Goal: Information Seeking & Learning: Find specific fact

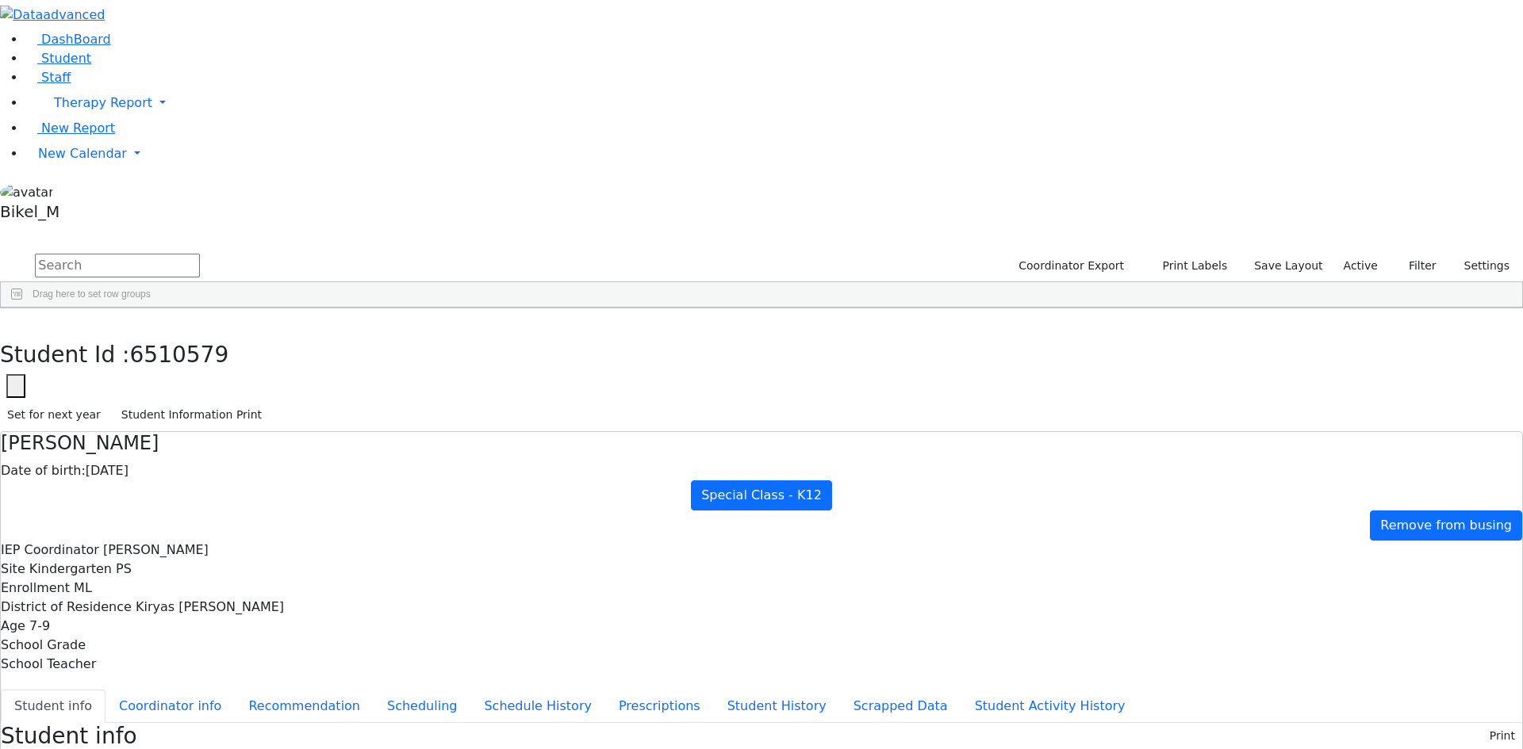
click at [200, 254] on input "text" at bounding box center [117, 266] width 165 height 24
type input "a"
click at [202, 378] on div "Perl" at bounding box center [152, 389] width 100 height 22
click at [16, 320] on icon "button" at bounding box center [11, 325] width 9 height 10
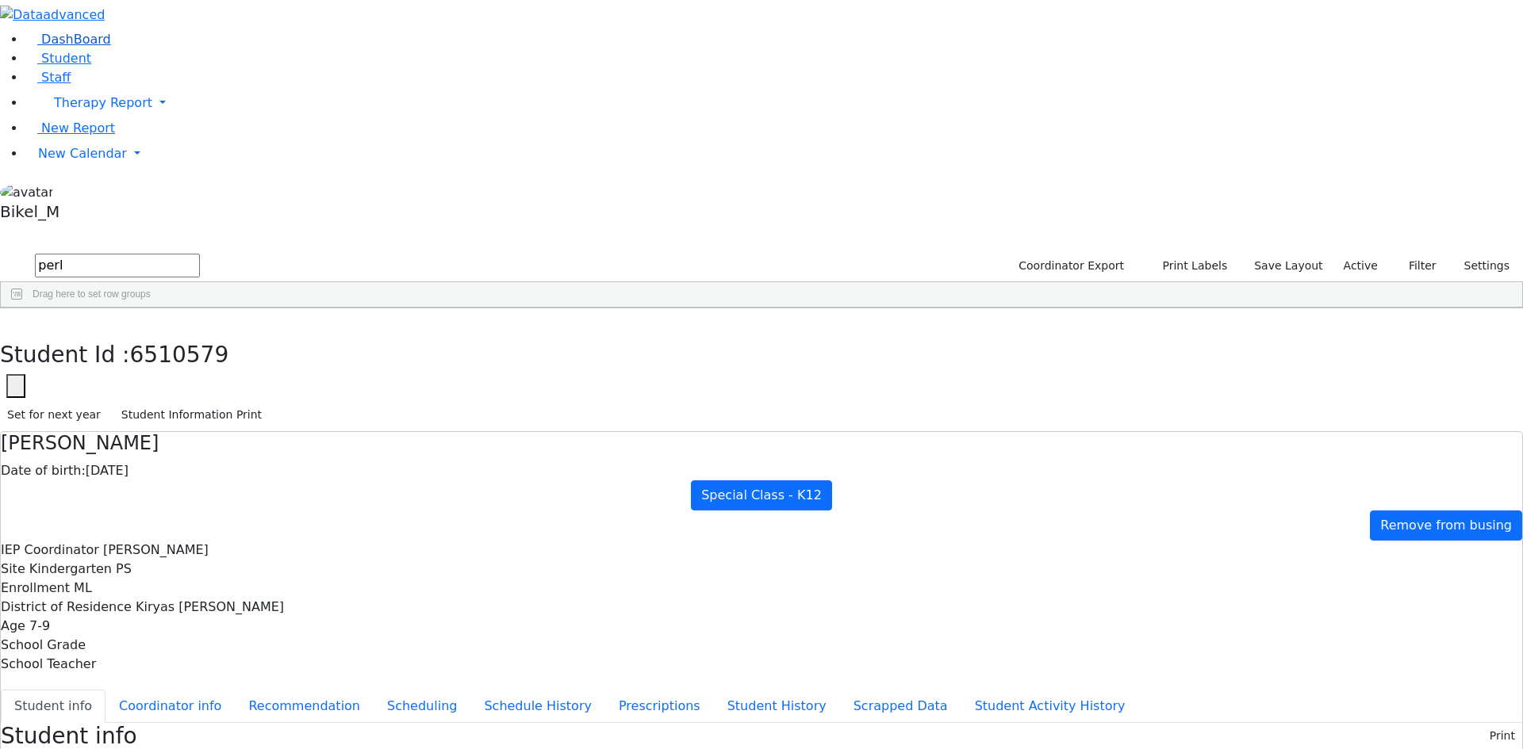
drag, startPoint x: 293, startPoint y: 59, endPoint x: 137, endPoint y: 79, distance: 157.6
click at [146, 79] on div "DashBoard Student Staff Therapy Report Student Old Calendar Report" at bounding box center [761, 703] width 1523 height 1407
type input "m"
click at [202, 356] on div "[PERSON_NAME]" at bounding box center [152, 367] width 100 height 22
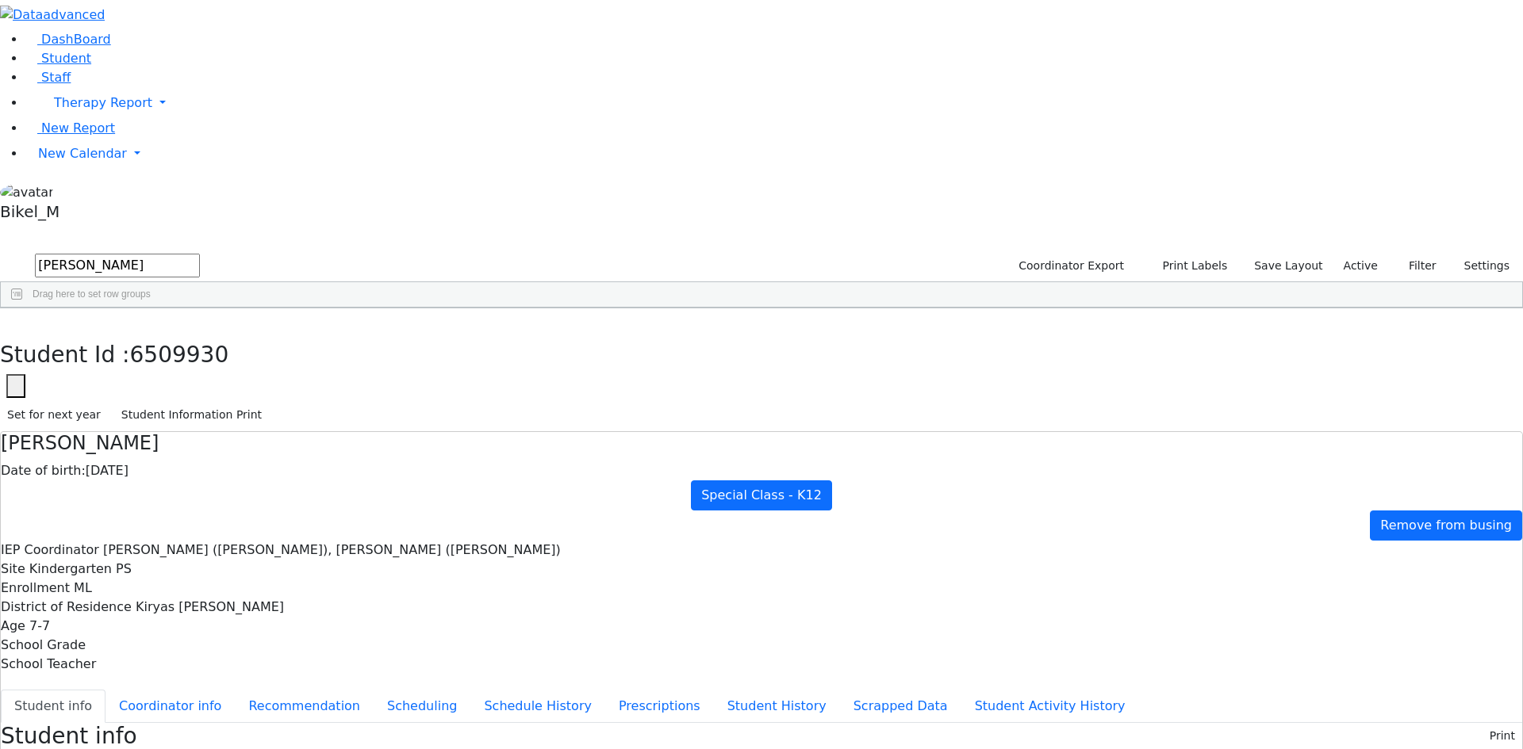
scroll to position [2, 0]
click at [23, 309] on button "button" at bounding box center [11, 325] width 23 height 33
drag, startPoint x: 295, startPoint y: 66, endPoint x: 113, endPoint y: 95, distance: 184.8
click at [114, 94] on div "DashBoard Student Staff Therapy Report Student Old Calendar Report" at bounding box center [761, 678] width 1523 height 1356
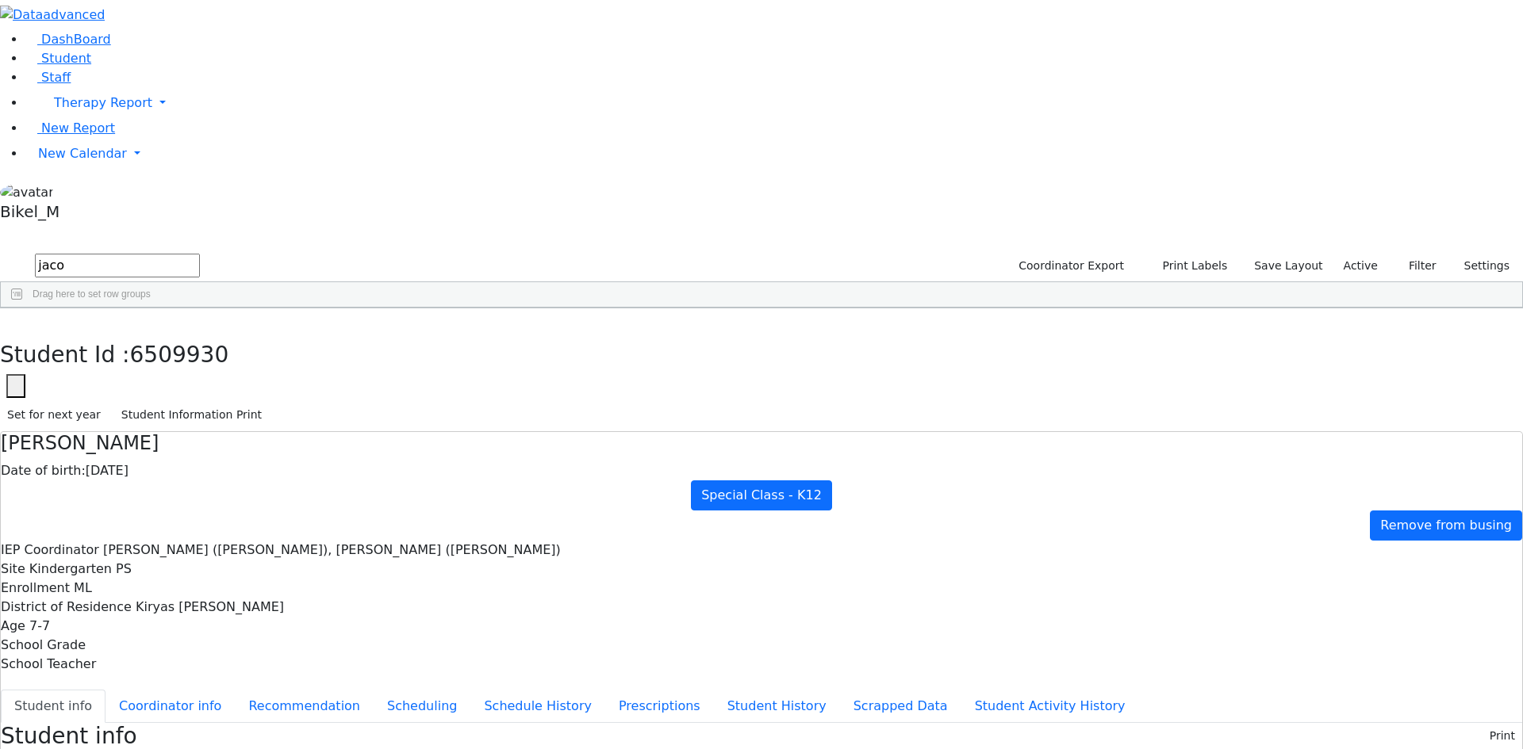
click at [235, 690] on button "Coordinator info" at bounding box center [169, 706] width 129 height 33
click at [105, 690] on button "Student info" at bounding box center [53, 706] width 105 height 33
drag, startPoint x: 639, startPoint y: 529, endPoint x: 525, endPoint y: 236, distance: 314.1
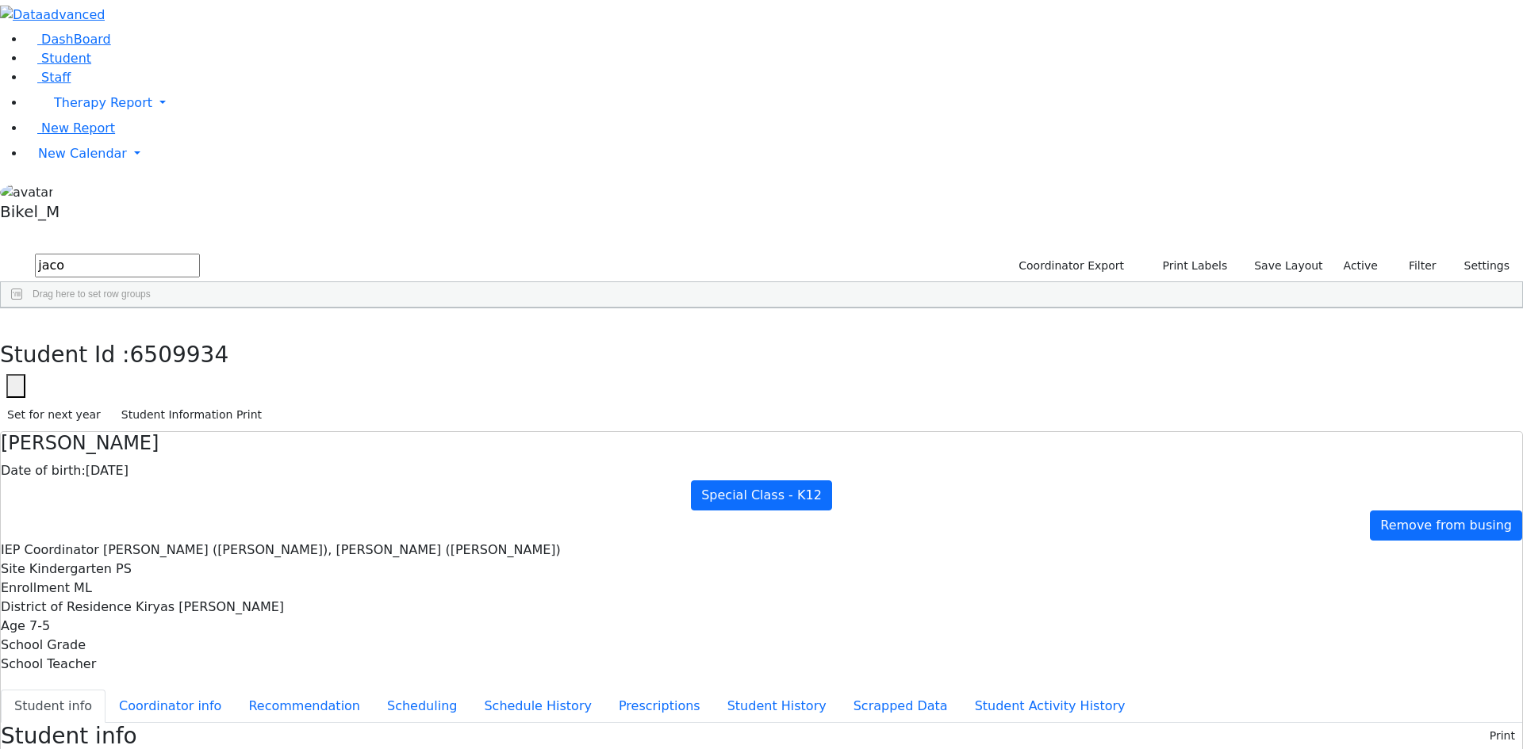
drag, startPoint x: 500, startPoint y: 235, endPoint x: 699, endPoint y: 530, distance: 355.5
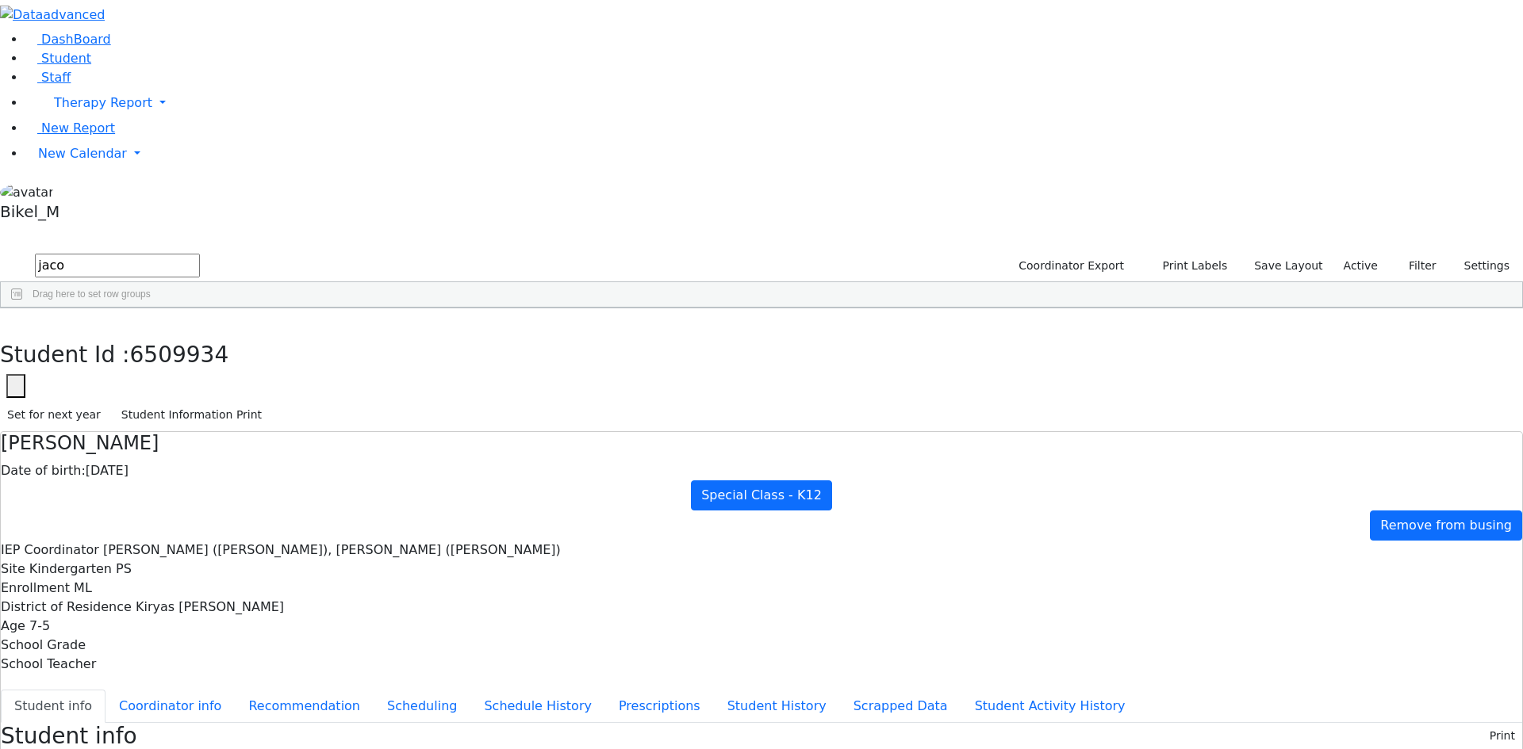
scroll to position [2, 0]
drag, startPoint x: 952, startPoint y: 640, endPoint x: 508, endPoint y: 527, distance: 458.2
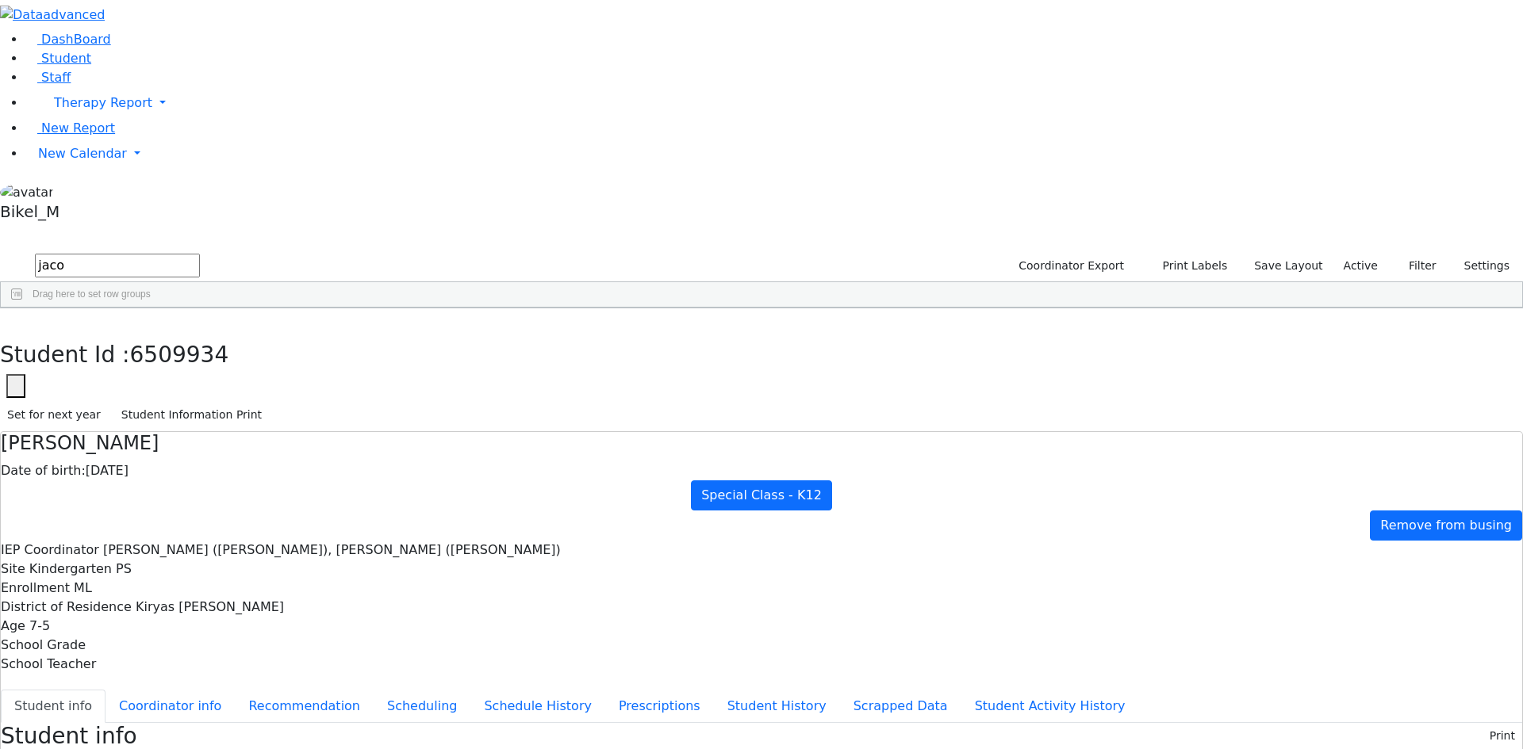
drag, startPoint x: 494, startPoint y: 230, endPoint x: 967, endPoint y: 725, distance: 684.3
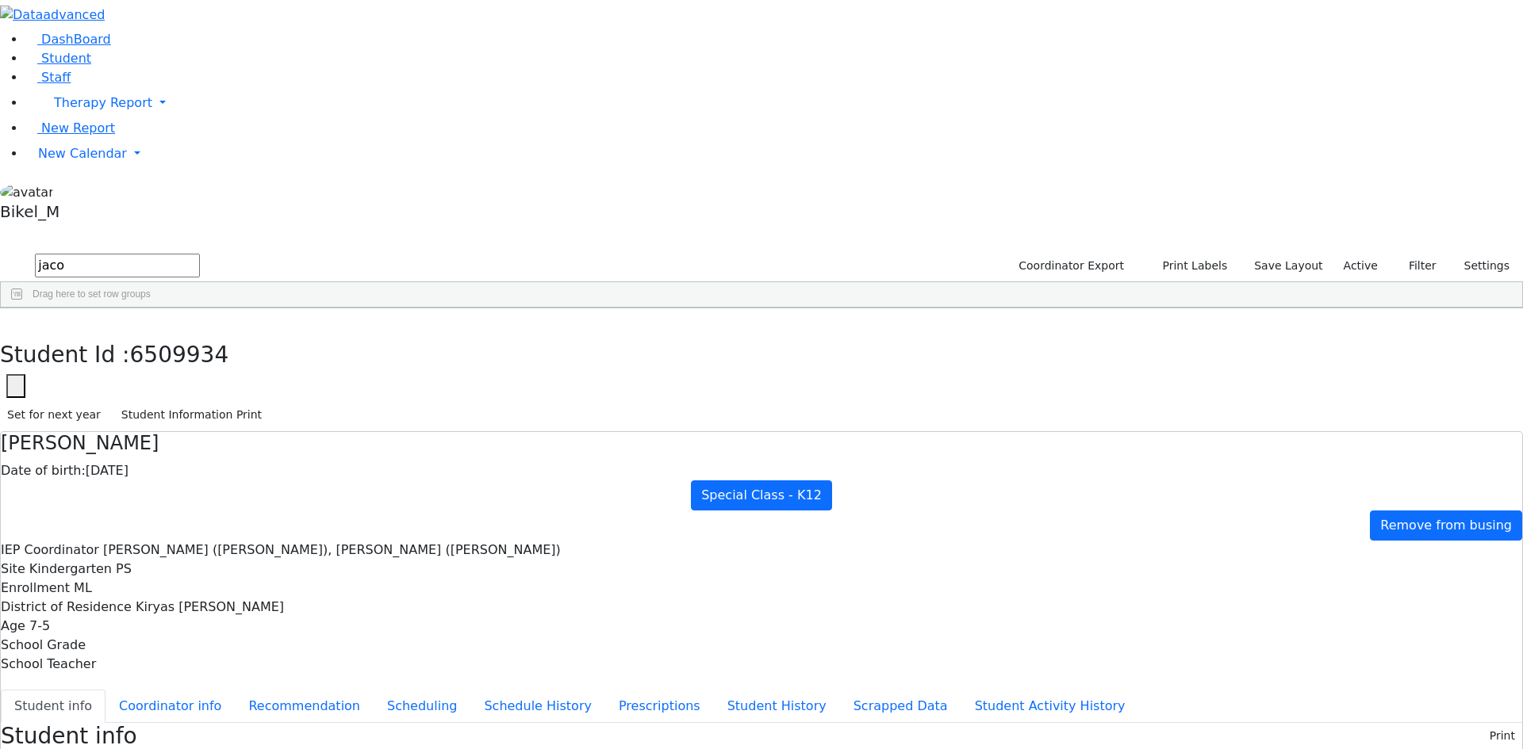
drag, startPoint x: 964, startPoint y: 711, endPoint x: 485, endPoint y: 216, distance: 688.7
drag, startPoint x: 500, startPoint y: 231, endPoint x: 943, endPoint y: 703, distance: 648.0
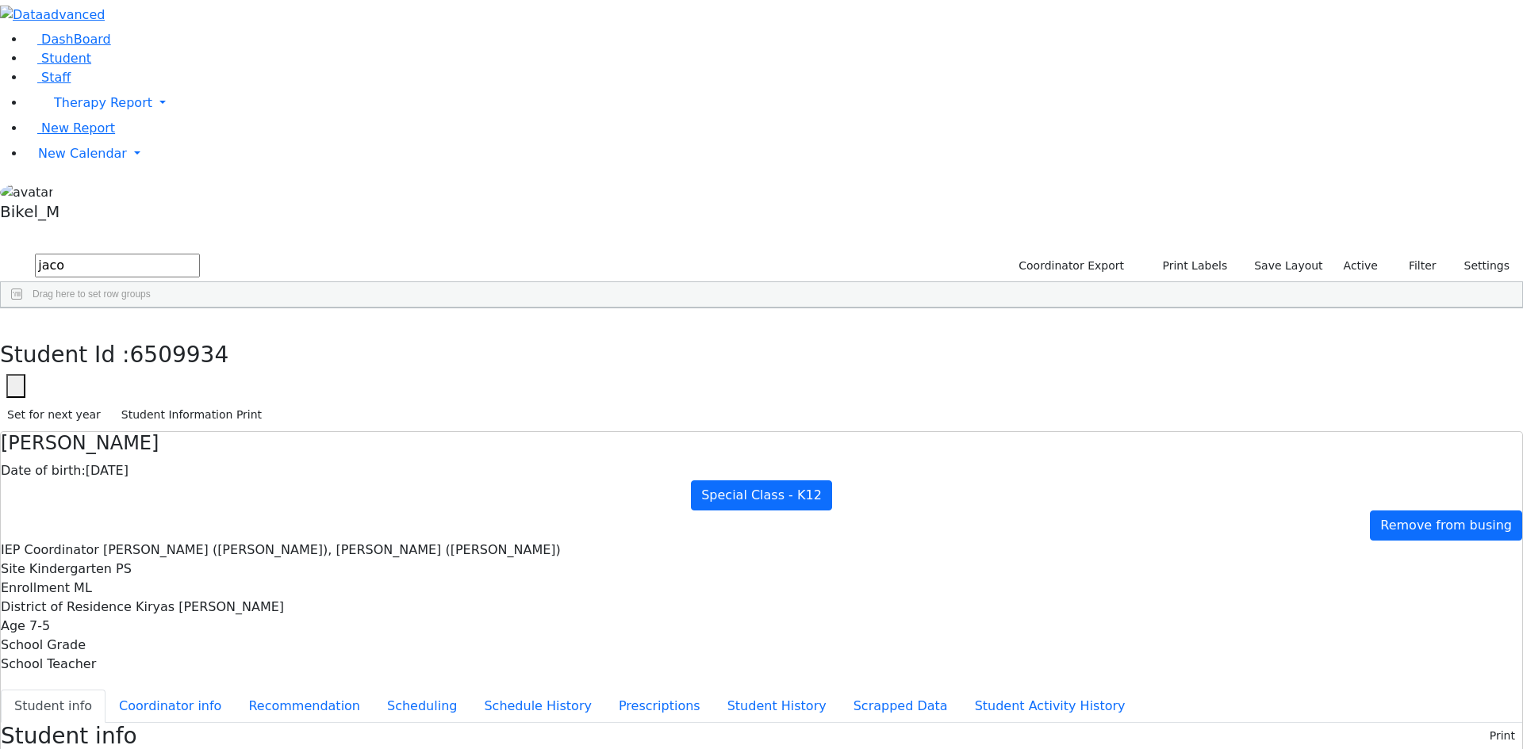
drag, startPoint x: 943, startPoint y: 703, endPoint x: 518, endPoint y: 223, distance: 641.6
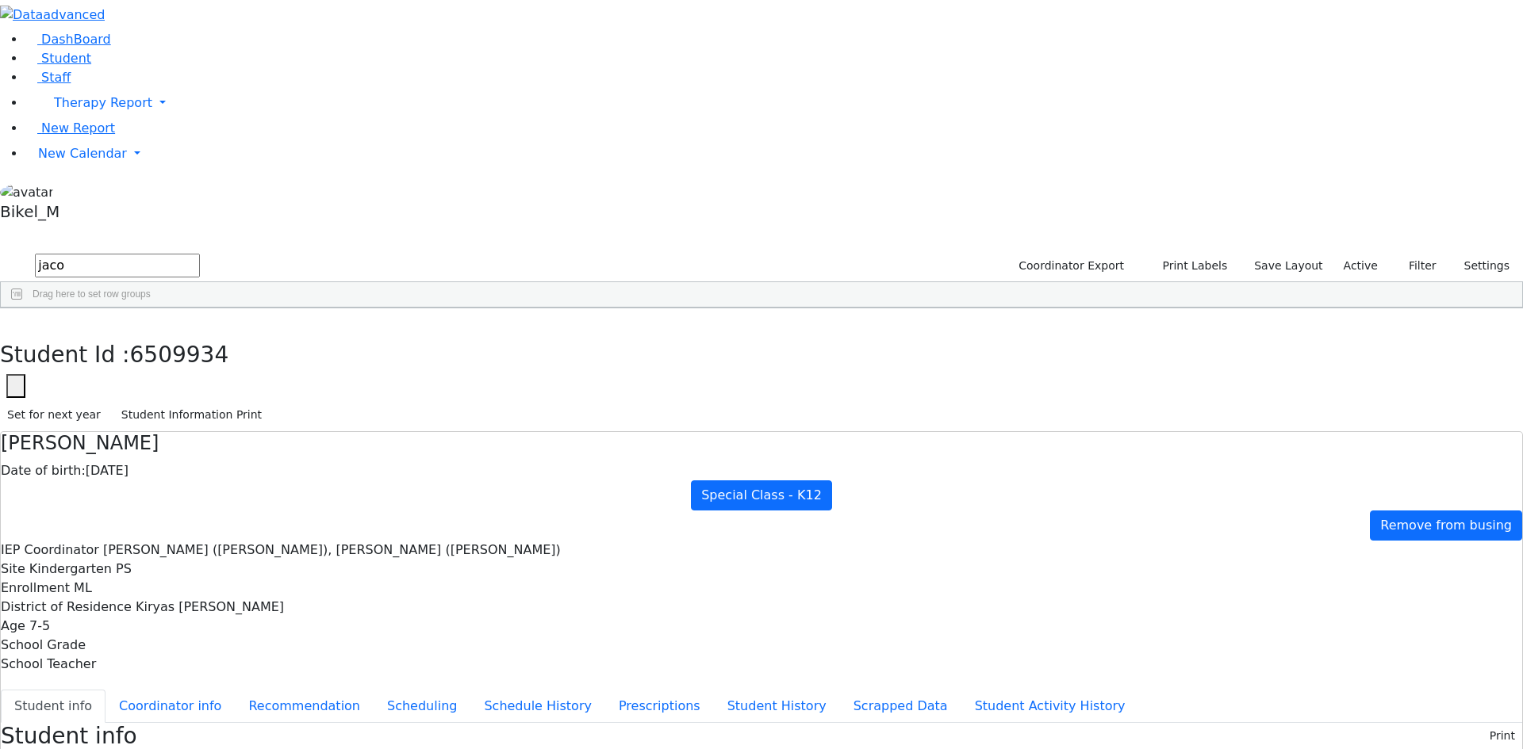
drag, startPoint x: 984, startPoint y: 636, endPoint x: 475, endPoint y: 595, distance: 510.8
drag, startPoint x: 499, startPoint y: 594, endPoint x: 955, endPoint y: 697, distance: 467.5
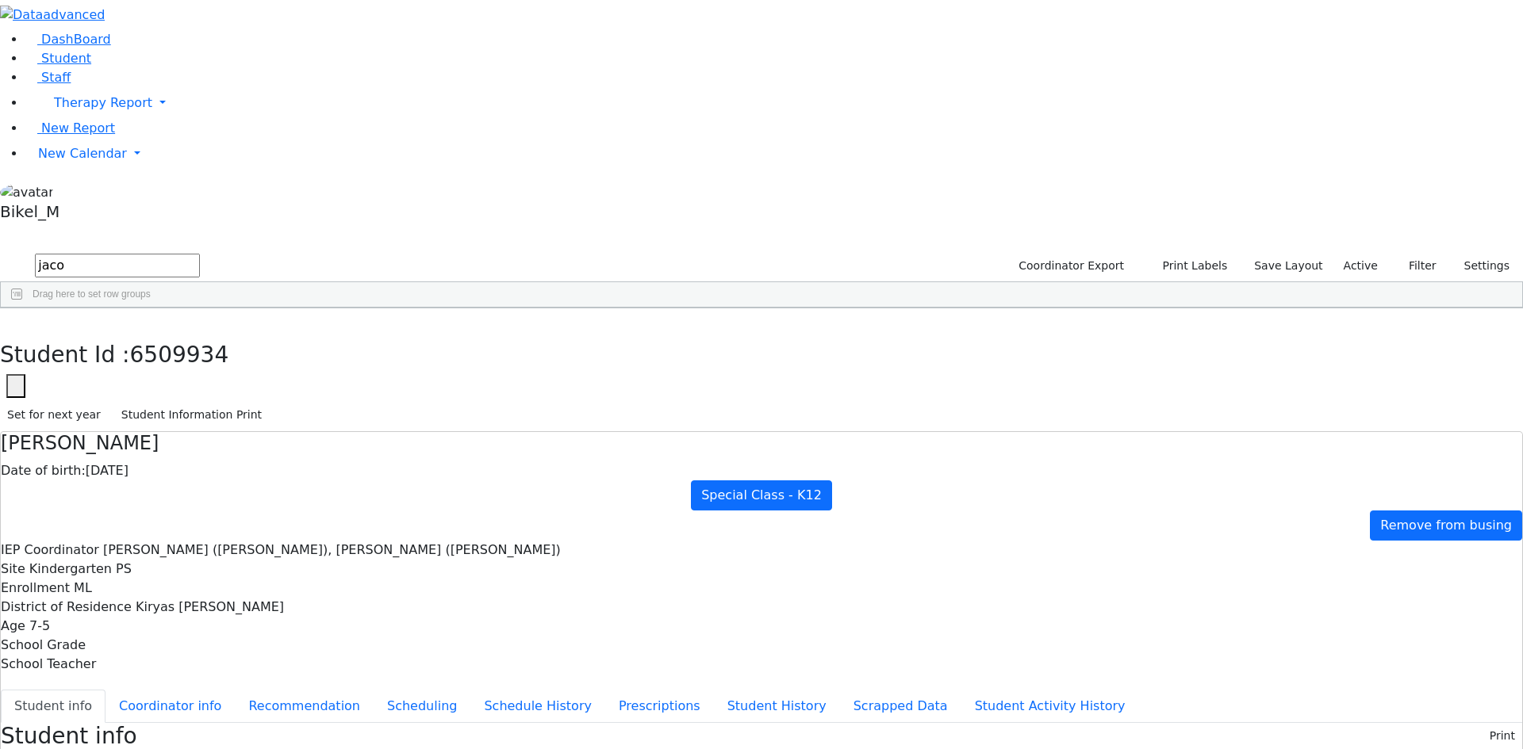
drag, startPoint x: 955, startPoint y: 697, endPoint x: 488, endPoint y: 196, distance: 685.2
click at [137, 723] on h3 "Student info" at bounding box center [69, 736] width 136 height 27
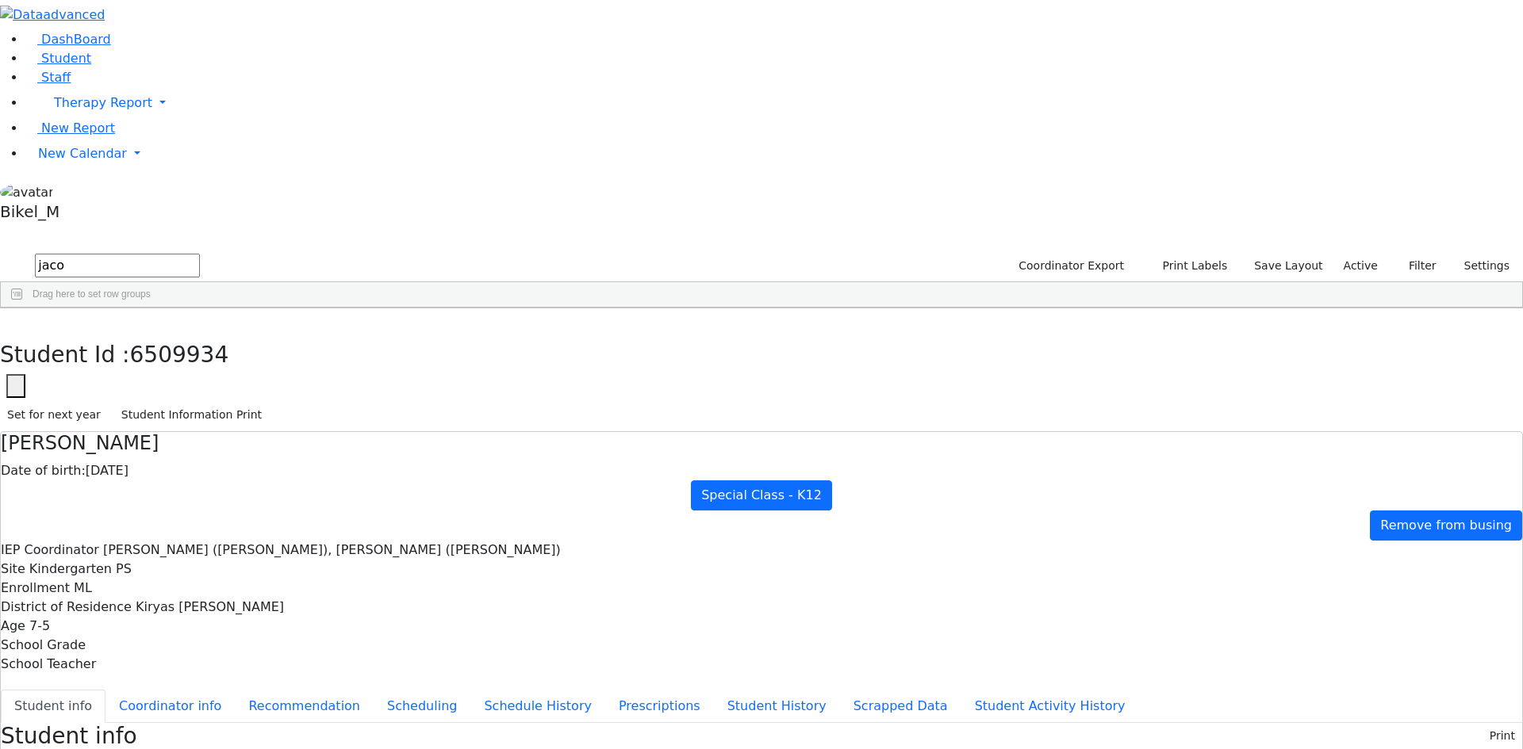
drag, startPoint x: 798, startPoint y: 389, endPoint x: 488, endPoint y: 378, distance: 310.3
drag, startPoint x: 496, startPoint y: 381, endPoint x: 673, endPoint y: 515, distance: 221.4
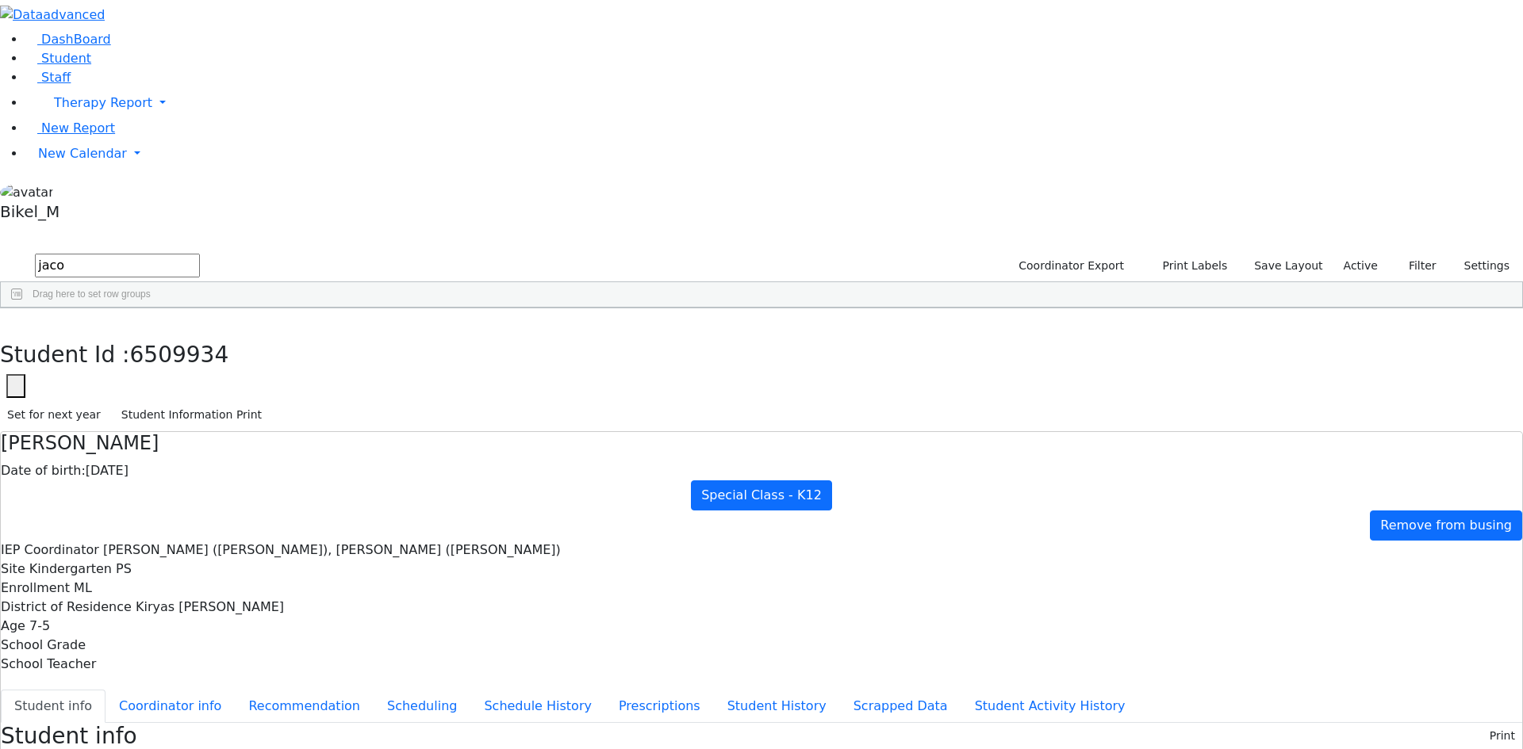
drag, startPoint x: 645, startPoint y: 519, endPoint x: 489, endPoint y: 487, distance: 159.4
drag, startPoint x: 496, startPoint y: 493, endPoint x: 950, endPoint y: 696, distance: 497.0
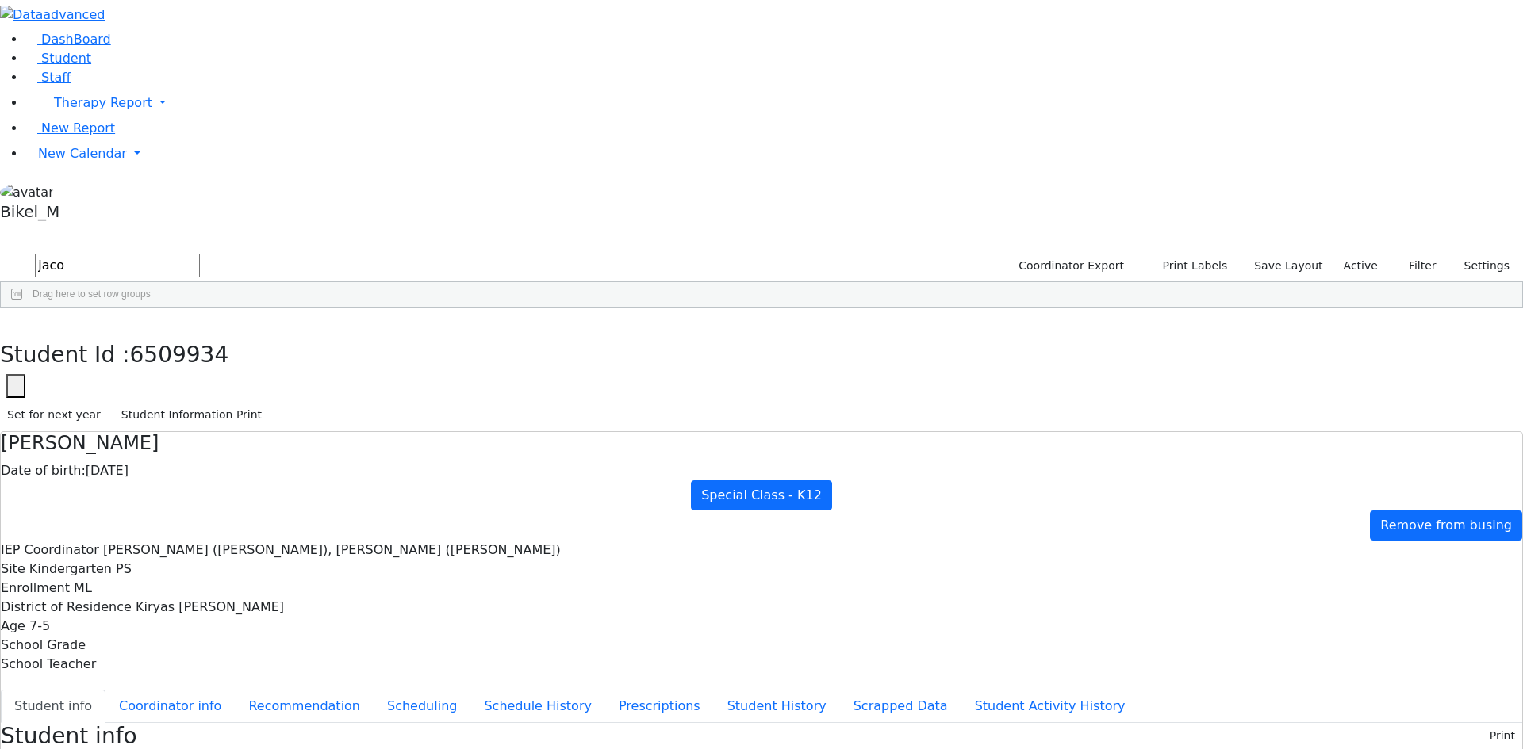
drag, startPoint x: 949, startPoint y: 699, endPoint x: 476, endPoint y: 568, distance: 491.2
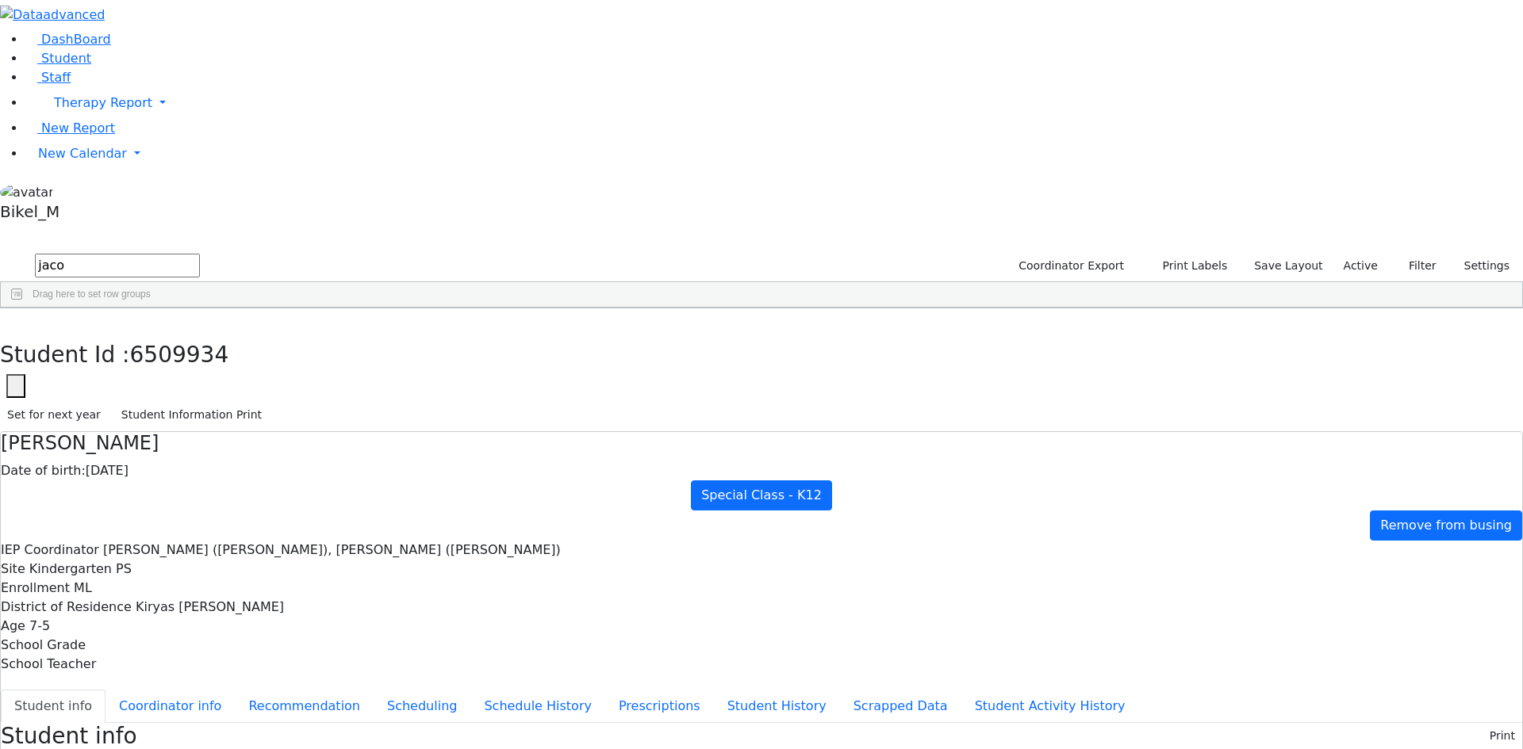
drag, startPoint x: 476, startPoint y: 568, endPoint x: 949, endPoint y: 703, distance: 491.5
drag, startPoint x: 949, startPoint y: 703, endPoint x: 923, endPoint y: 694, distance: 26.8
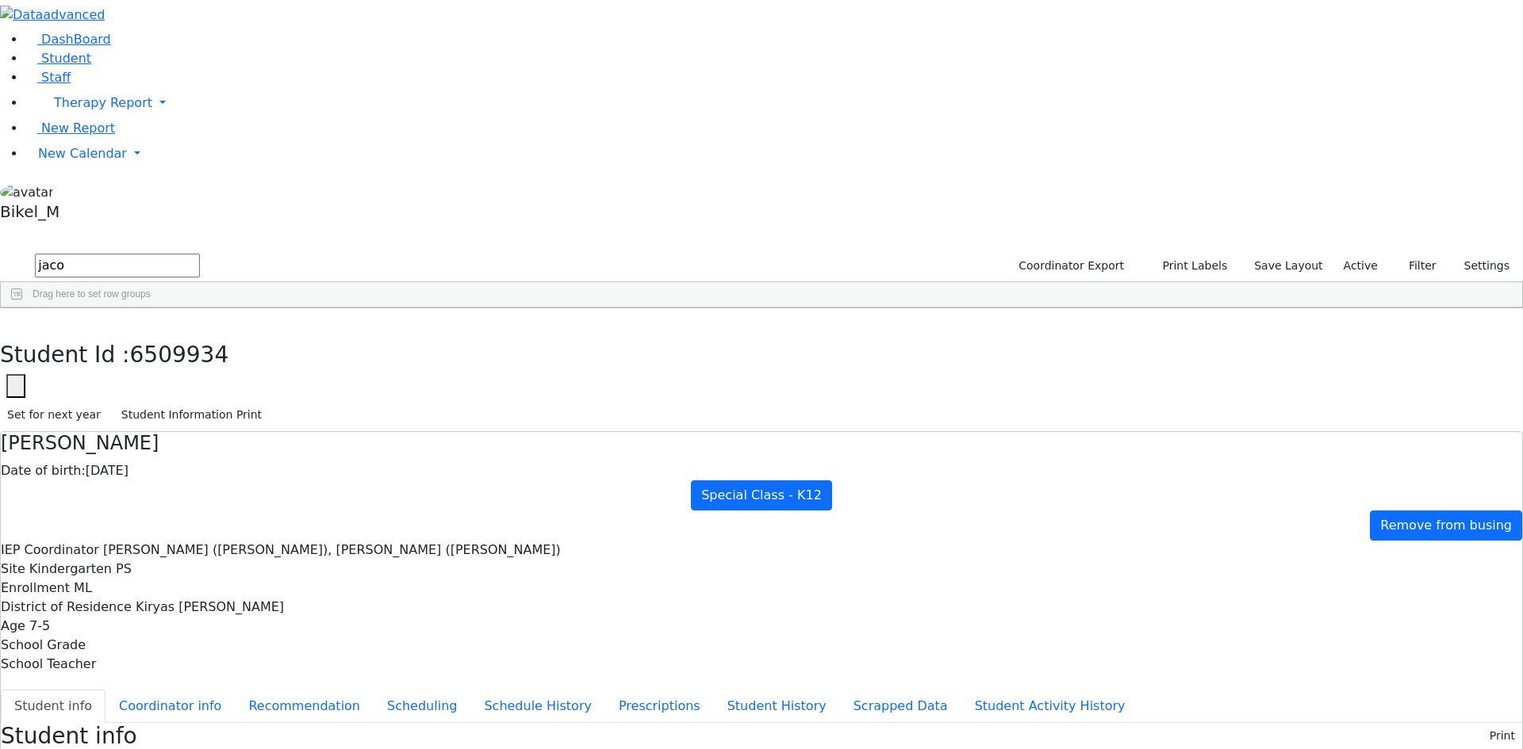
drag, startPoint x: 911, startPoint y: 692, endPoint x: 895, endPoint y: 693, distance: 16.7
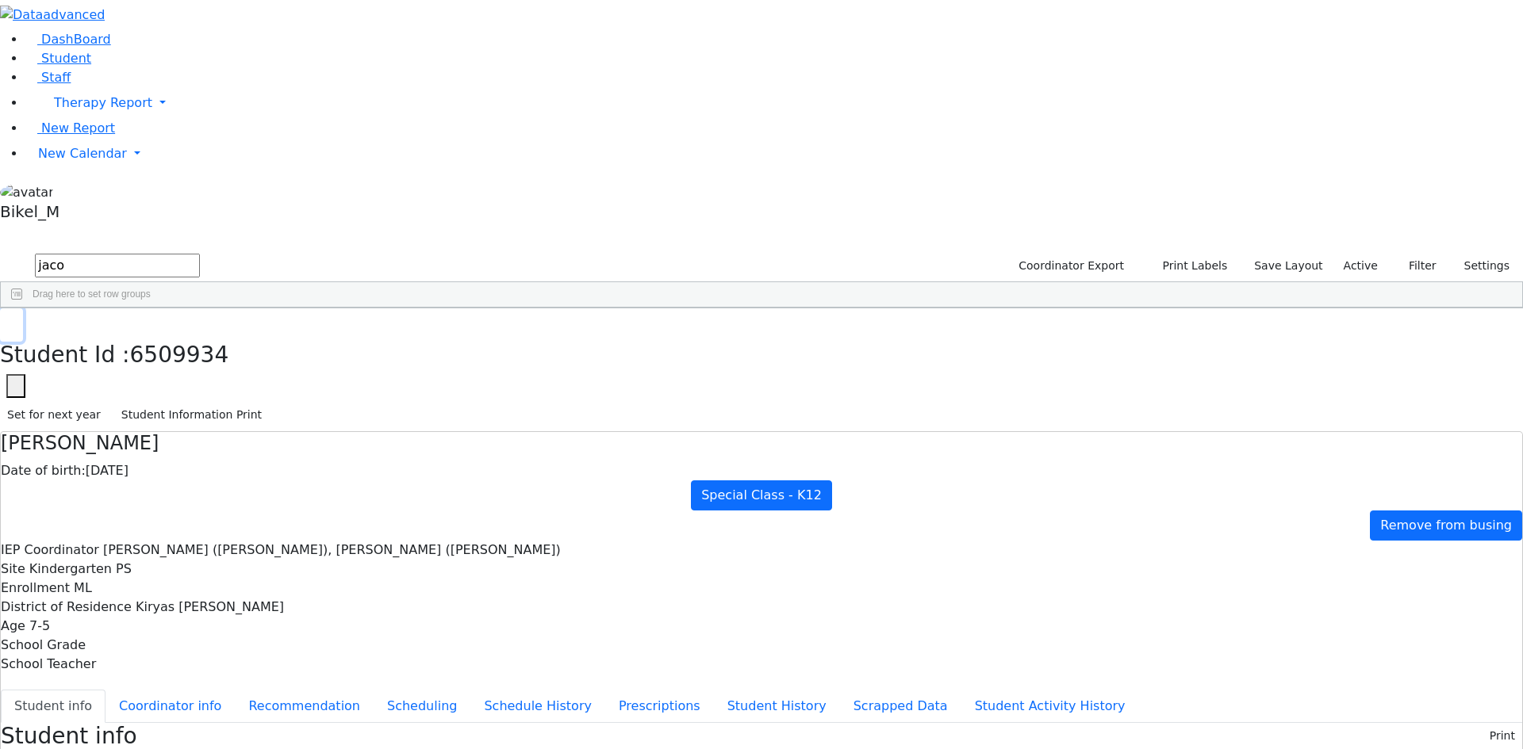
click at [7, 320] on use "button" at bounding box center [7, 320] width 0 height 0
drag, startPoint x: 301, startPoint y: 48, endPoint x: 0, endPoint y: 68, distance: 301.2
click at [0, 68] on div "DashBoard Student Staff Therapy Report Student Old Calendar Report" at bounding box center [761, 678] width 1523 height 1356
click at [202, 356] on div "Kahan" at bounding box center [152, 367] width 100 height 22
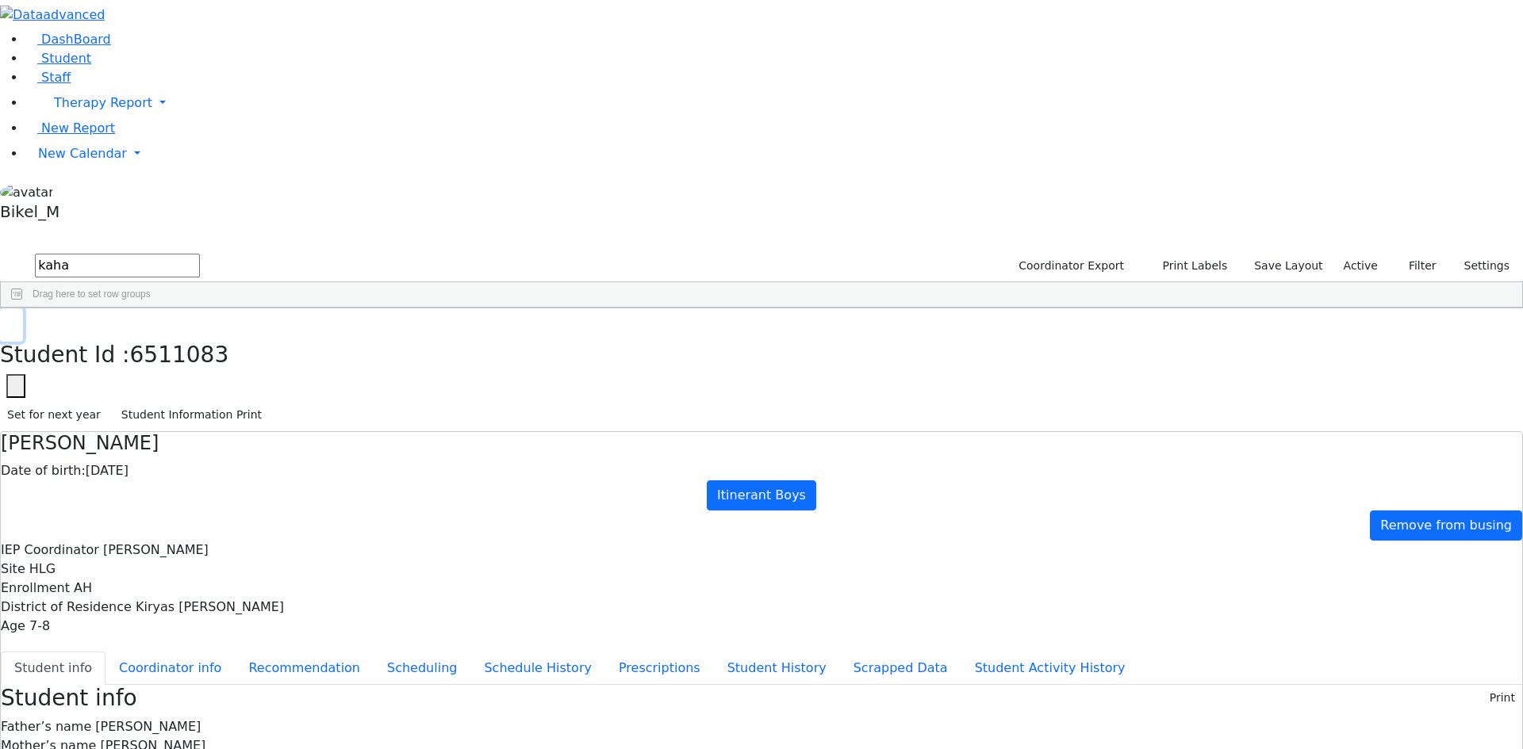
click at [16, 320] on icon "button" at bounding box center [11, 325] width 9 height 10
click at [202, 378] on div "Kahan" at bounding box center [152, 389] width 100 height 22
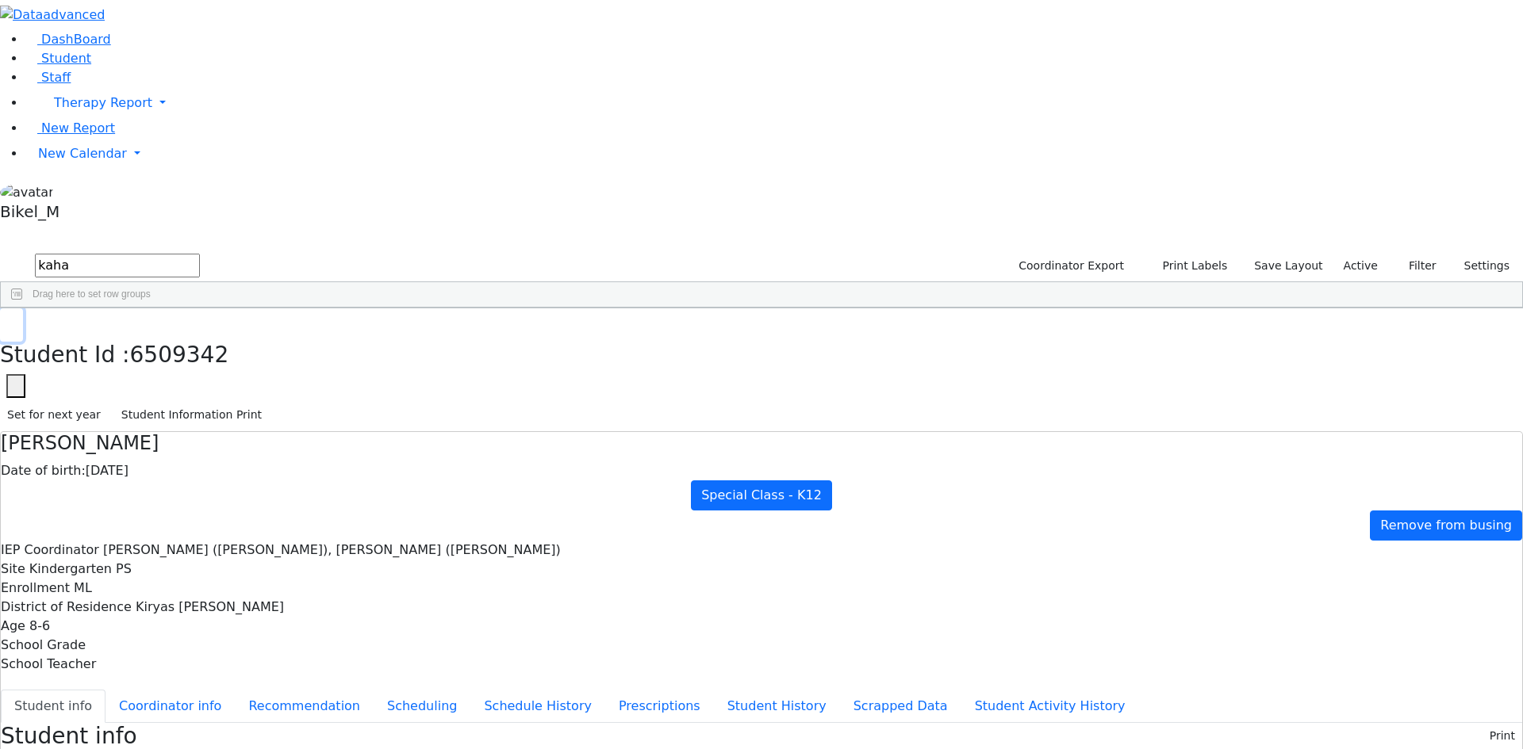
click at [16, 320] on icon "button" at bounding box center [11, 325] width 9 height 10
drag, startPoint x: 298, startPoint y: 65, endPoint x: 66, endPoint y: 75, distance: 232.6
click at [66, 75] on div "DashBoard Student Staff Therapy Report Student Old Calendar Report" at bounding box center [761, 678] width 1523 height 1356
click at [202, 334] on div "Vanchozker" at bounding box center [152, 345] width 100 height 22
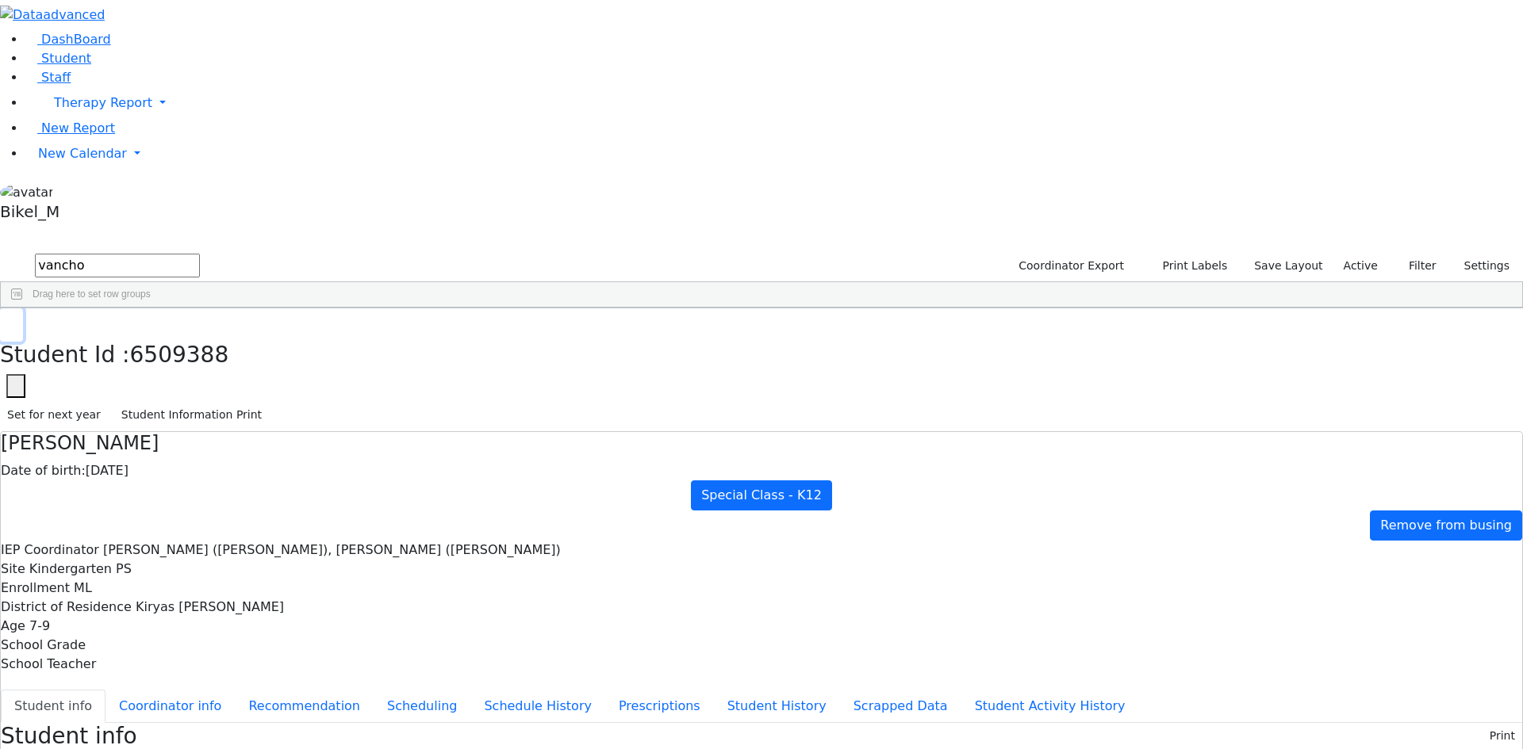
click at [23, 309] on button "button" at bounding box center [11, 325] width 23 height 33
drag, startPoint x: 288, startPoint y: 53, endPoint x: 203, endPoint y: 65, distance: 85.7
click at [200, 251] on form "vancho" at bounding box center [100, 266] width 200 height 30
type input "glauber"
click at [202, 334] on div "Glauber" at bounding box center [152, 345] width 100 height 22
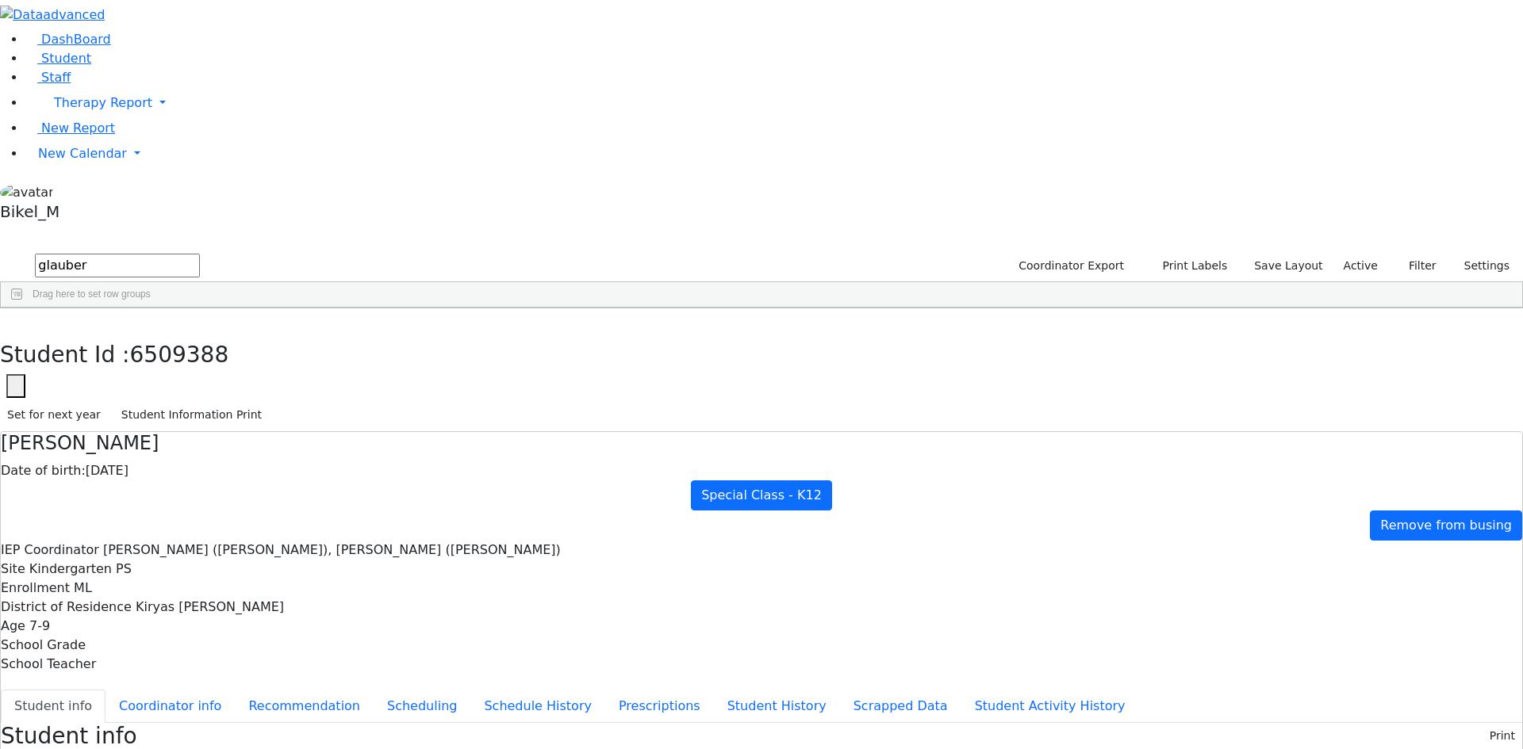
click at [202, 334] on div "Glauber" at bounding box center [152, 345] width 100 height 22
